Goal: Information Seeking & Learning: Learn about a topic

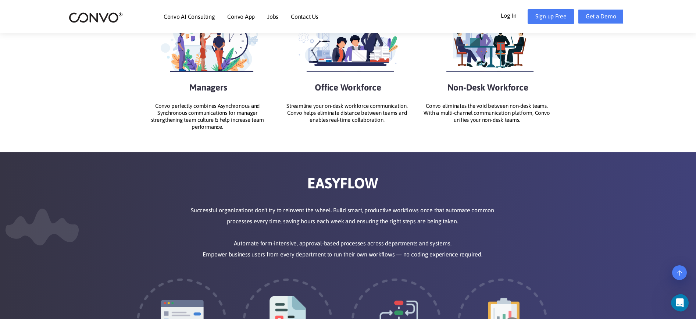
scroll to position [909, 0]
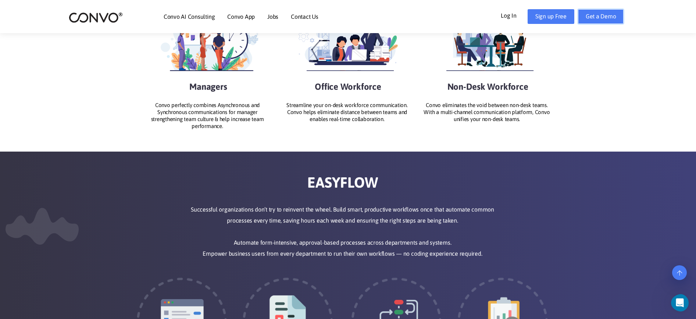
click at [603, 19] on link "Get a Demo" at bounding box center [601, 16] width 46 height 15
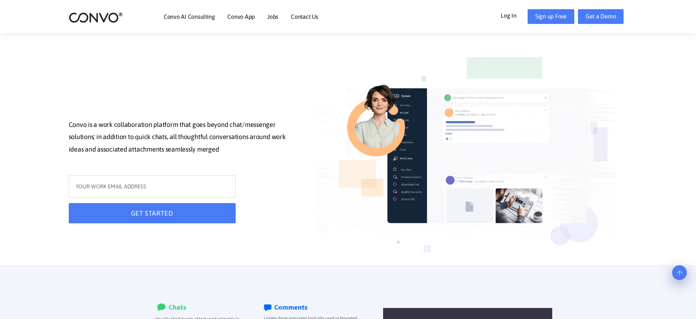
scroll to position [983, 0]
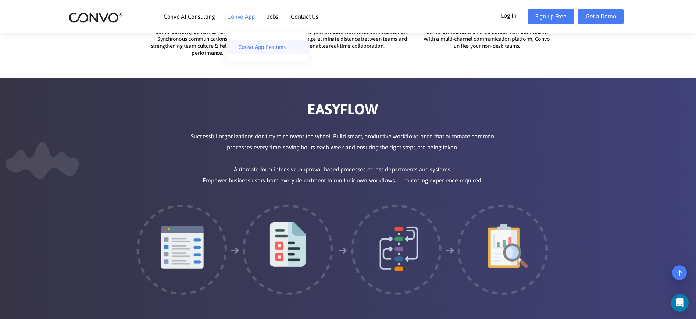
click at [272, 40] on link "Convo App Features" at bounding box center [267, 47] width 81 height 15
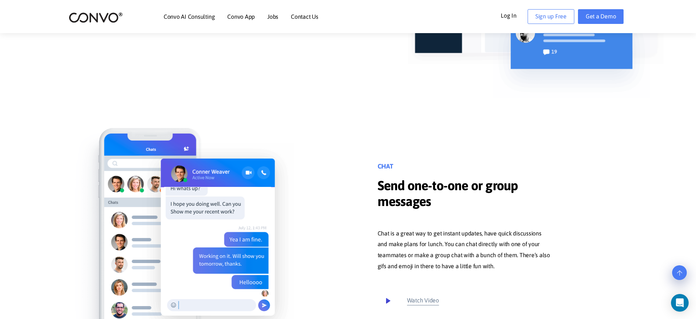
scroll to position [1290, 0]
